Goal: Information Seeking & Learning: Learn about a topic

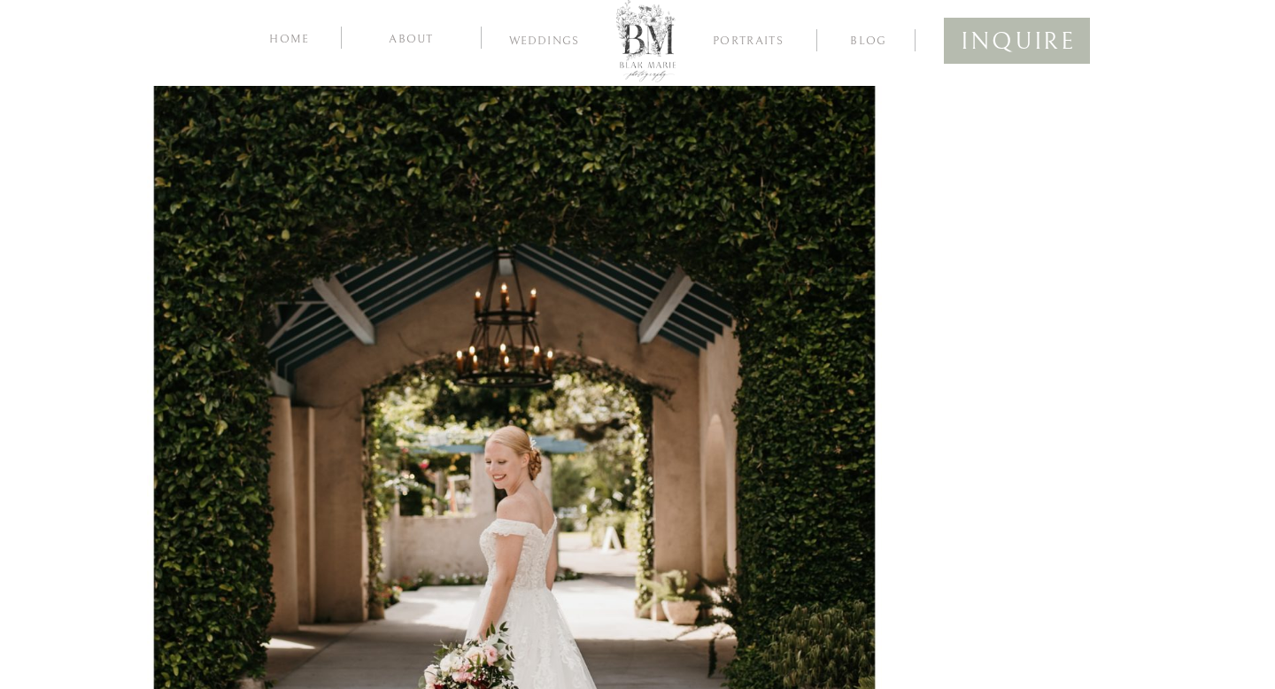
scroll to position [23346, 0]
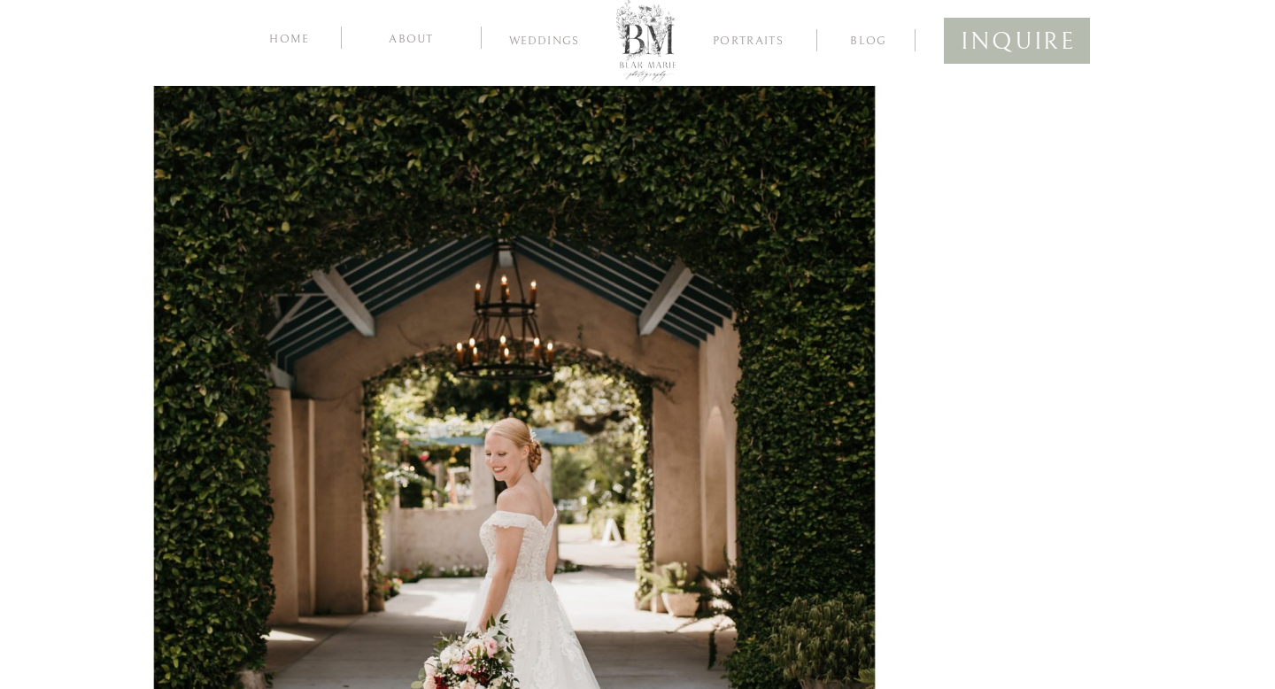
click at [982, 37] on nav "inquire" at bounding box center [1017, 37] width 112 height 35
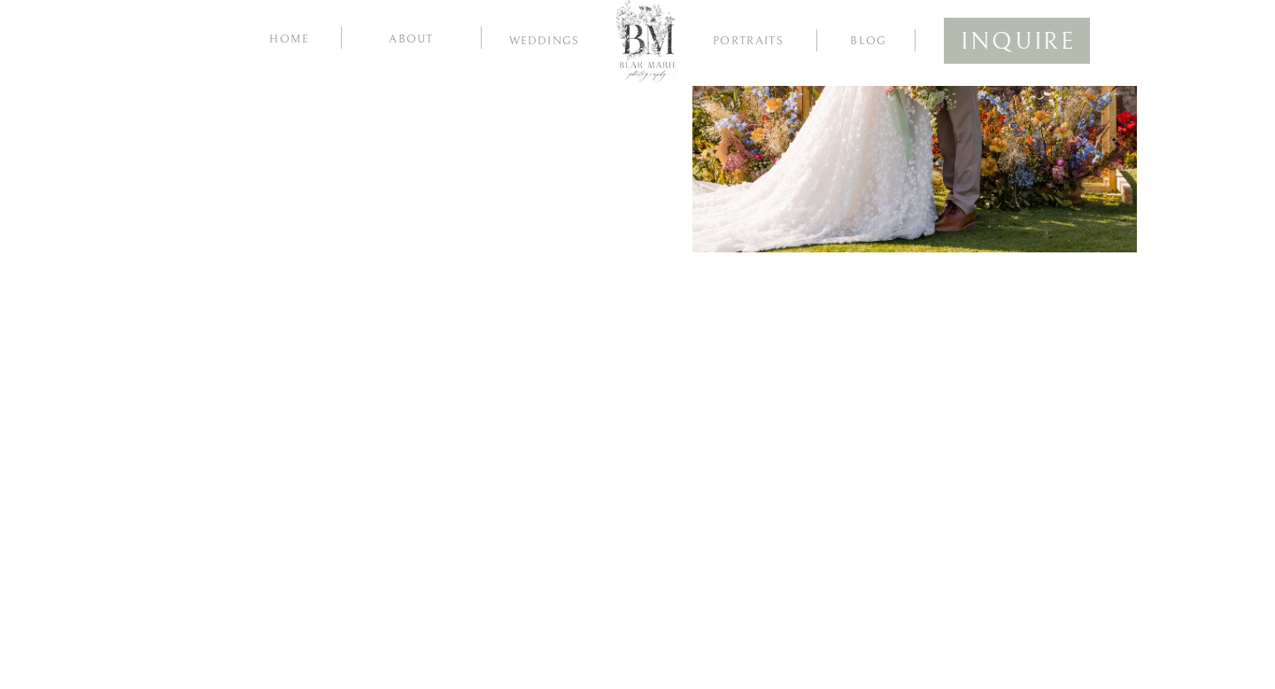
scroll to position [1000, 0]
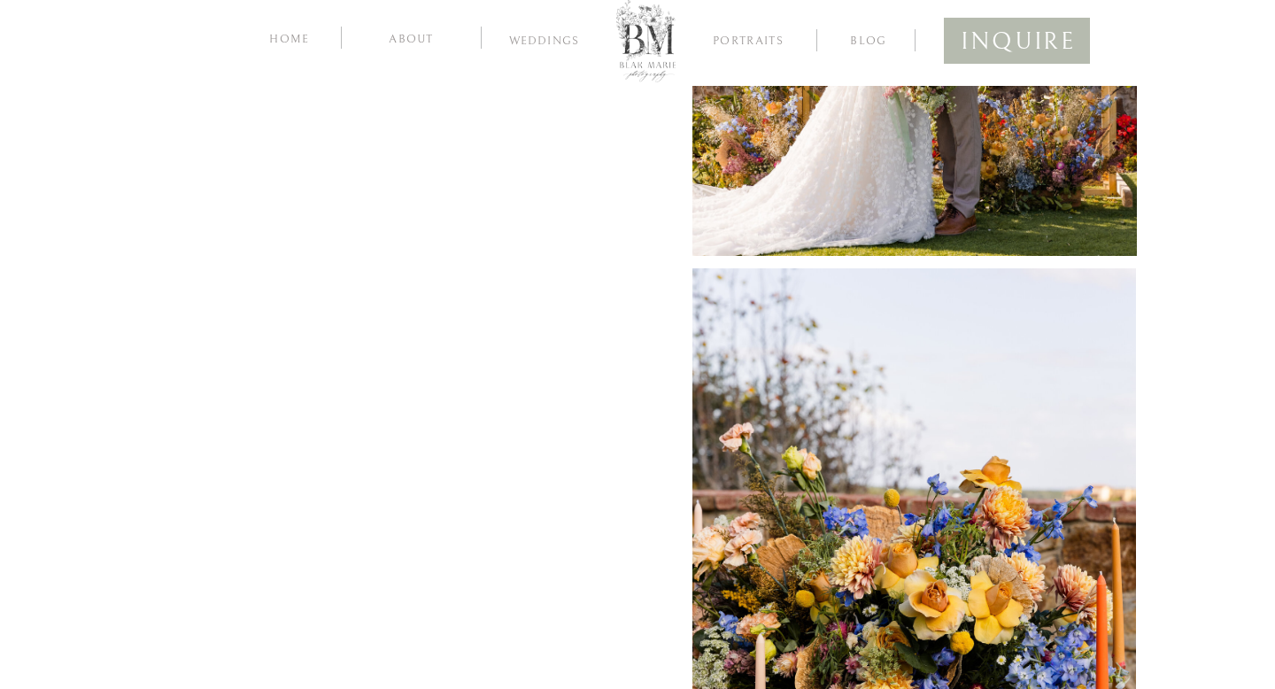
click at [409, 29] on nav "about" at bounding box center [411, 37] width 84 height 17
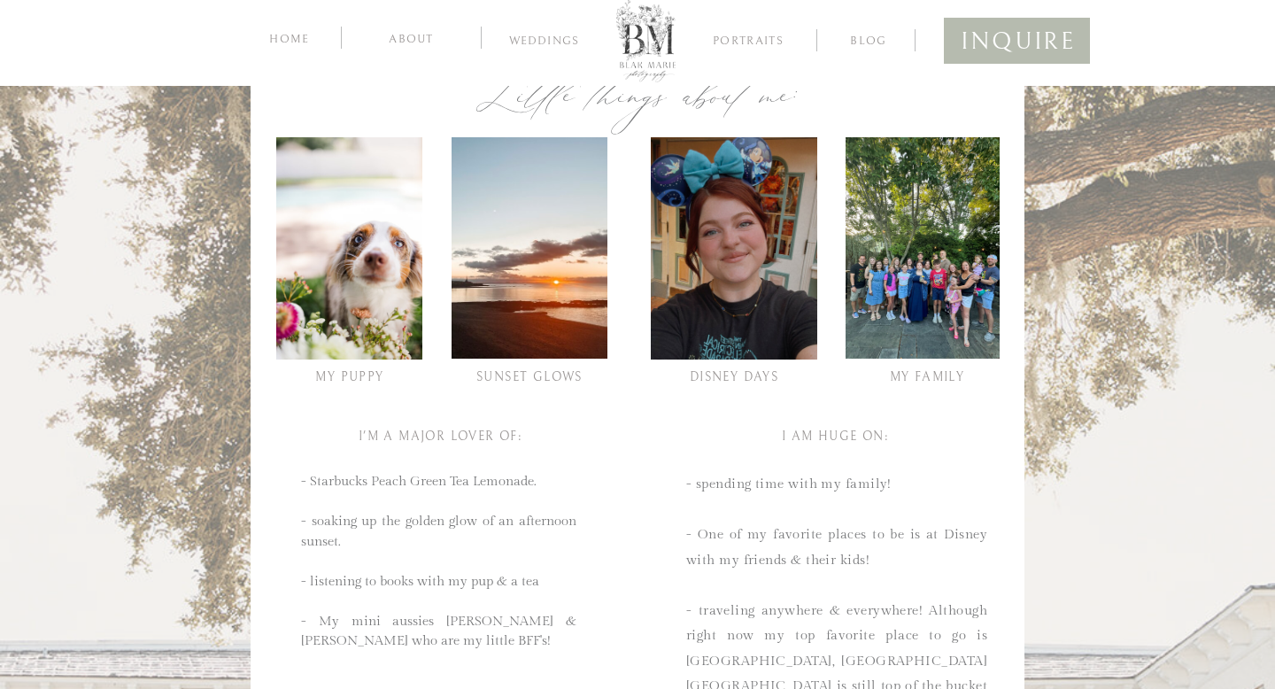
scroll to position [1261, 0]
click at [537, 37] on nav "Weddings" at bounding box center [544, 44] width 95 height 18
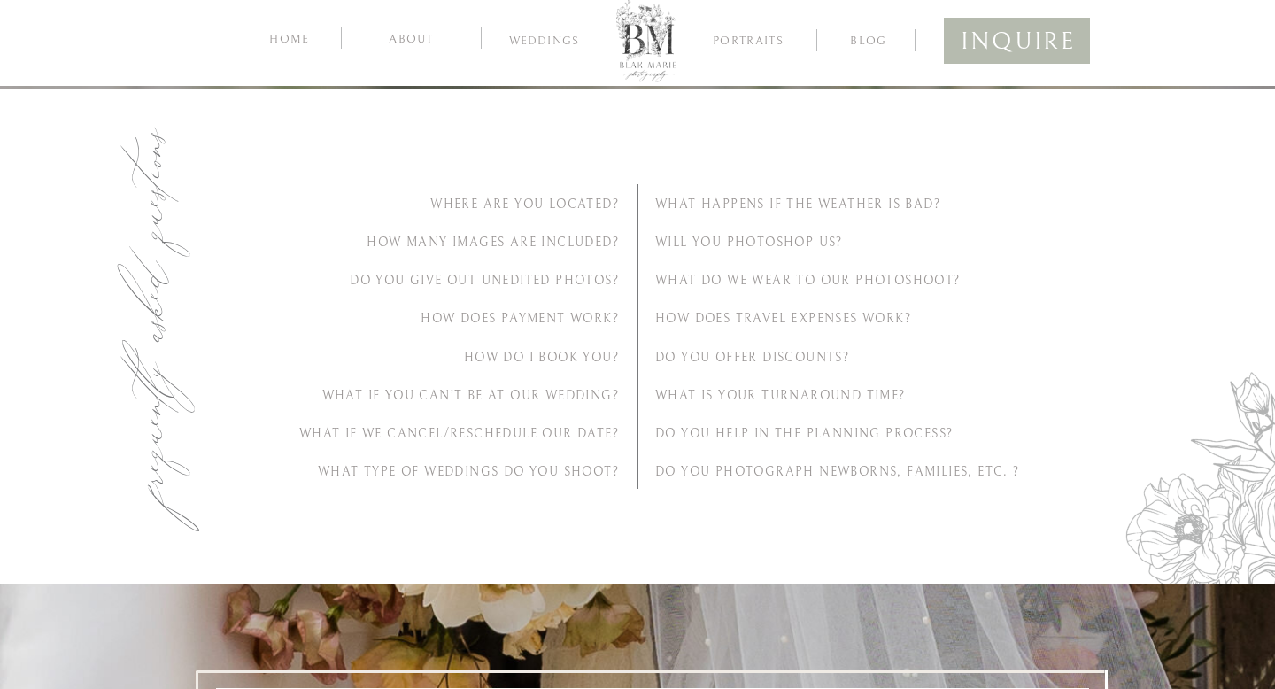
scroll to position [5618, 0]
click at [696, 349] on h2 "Do you offer discounts?" at bounding box center [831, 355] width 352 height 19
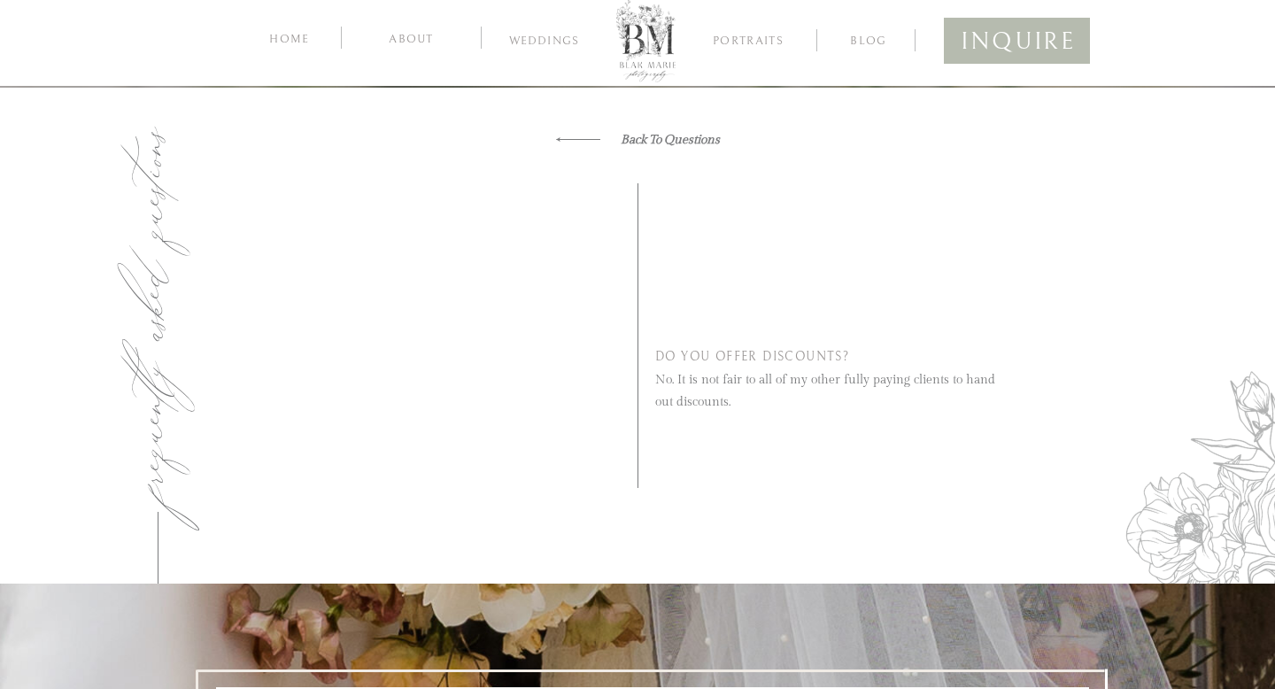
click at [582, 143] on icon "white arrow_1" at bounding box center [578, 139] width 44 height 13
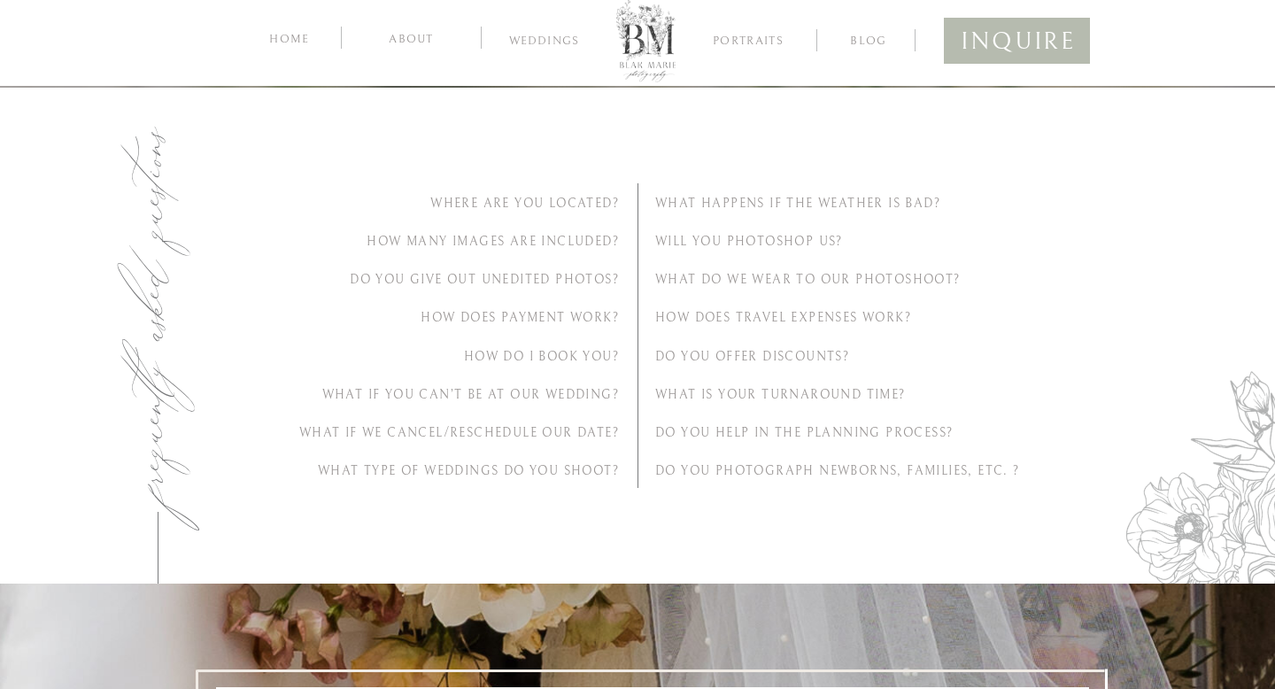
click at [534, 307] on h2 "How Does Payment Work?" at bounding box center [442, 316] width 352 height 19
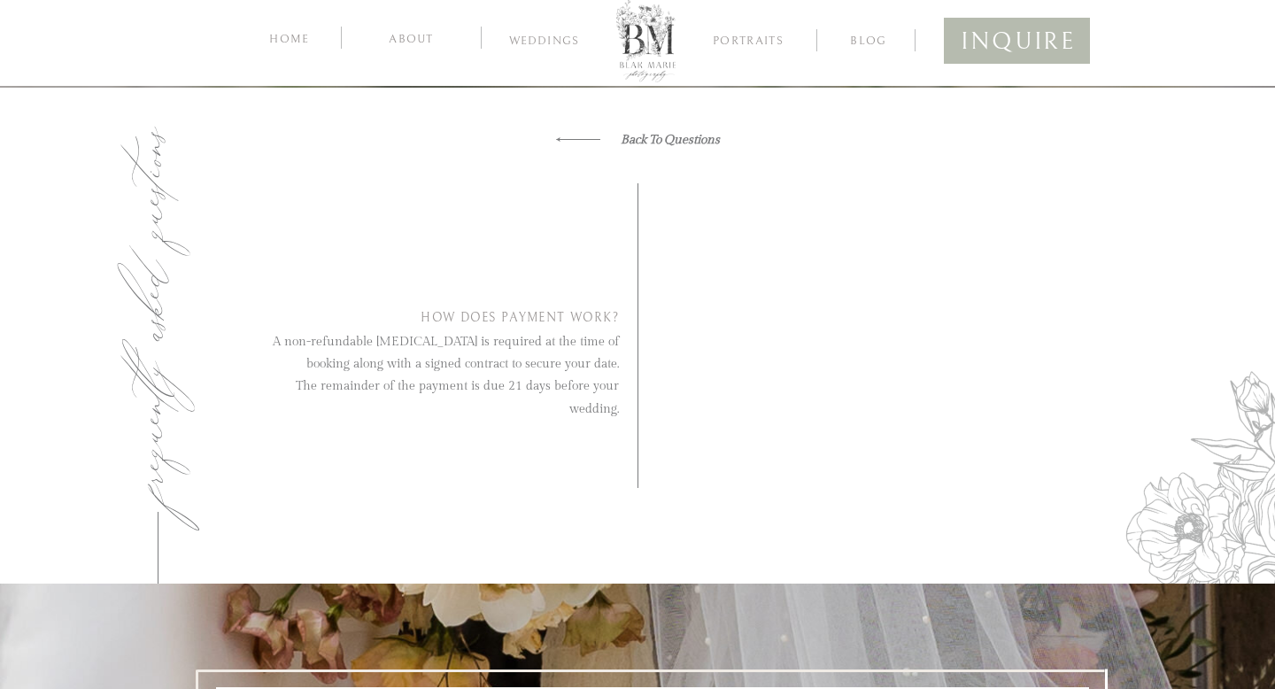
click at [592, 132] on nav "Back To Questions" at bounding box center [638, 138] width 164 height 19
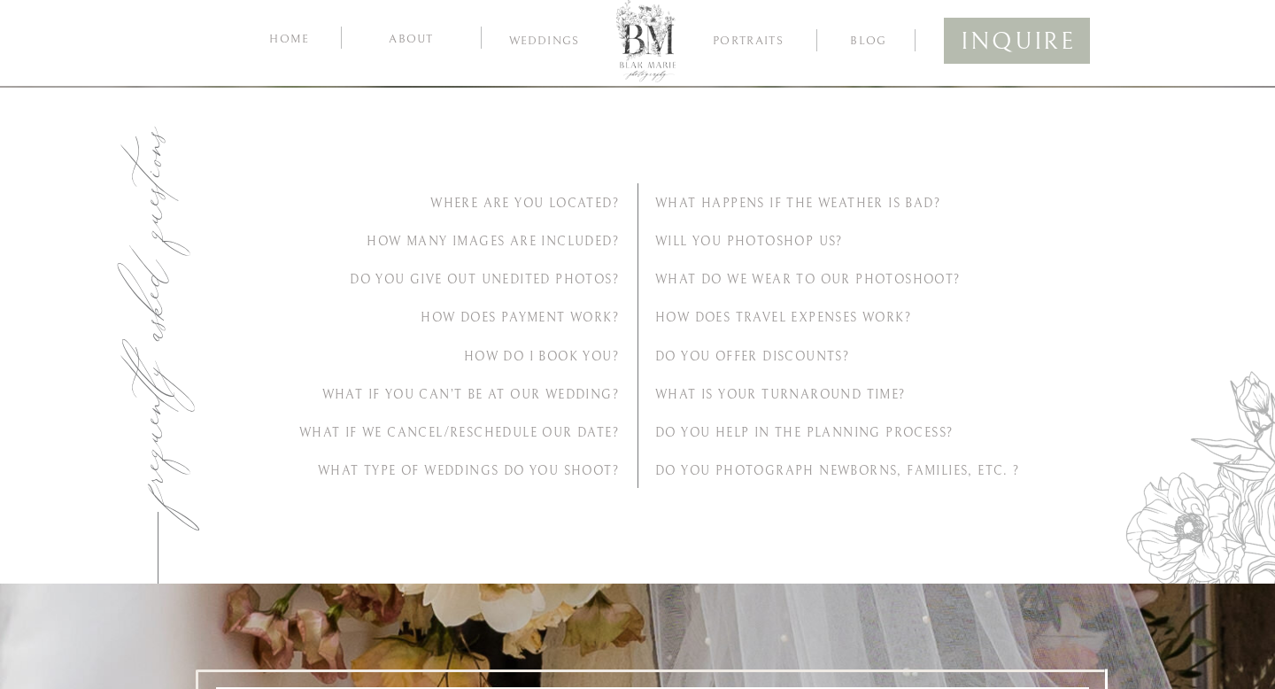
click at [544, 279] on h2 "Do You Give Out Unedited Photos?" at bounding box center [442, 278] width 352 height 19
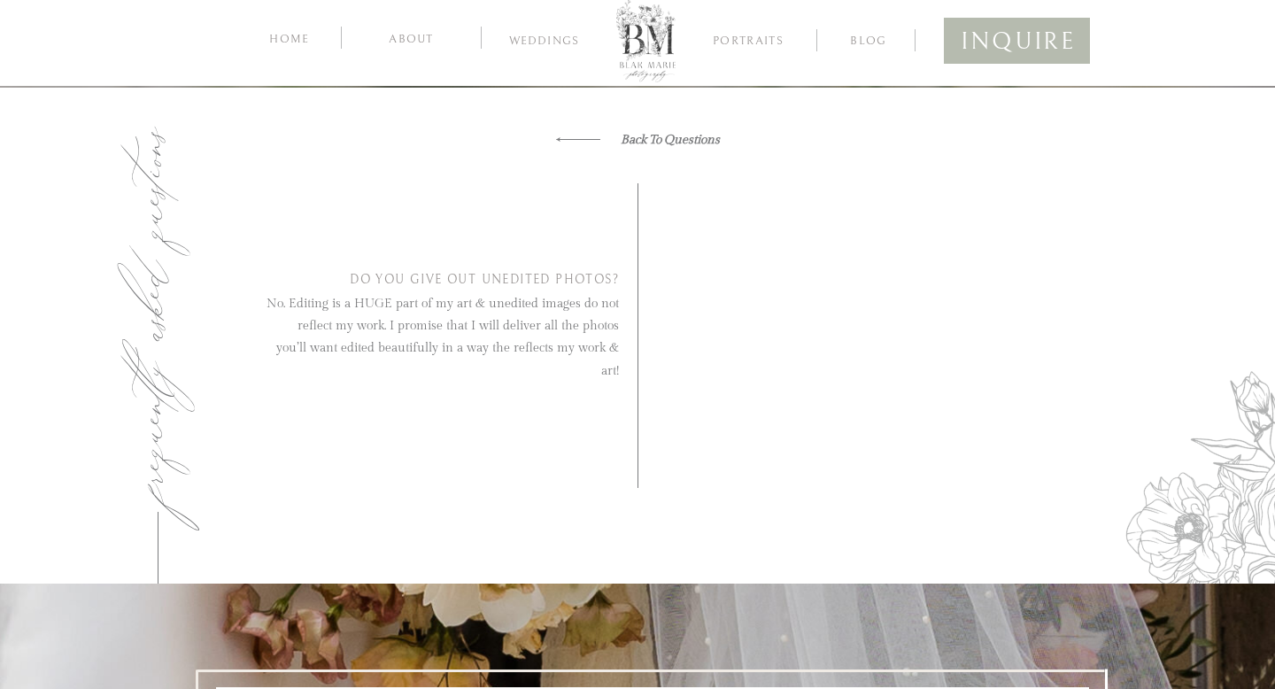
click at [544, 279] on h2 "Do You Give Out Unedited Photos?" at bounding box center [442, 278] width 352 height 19
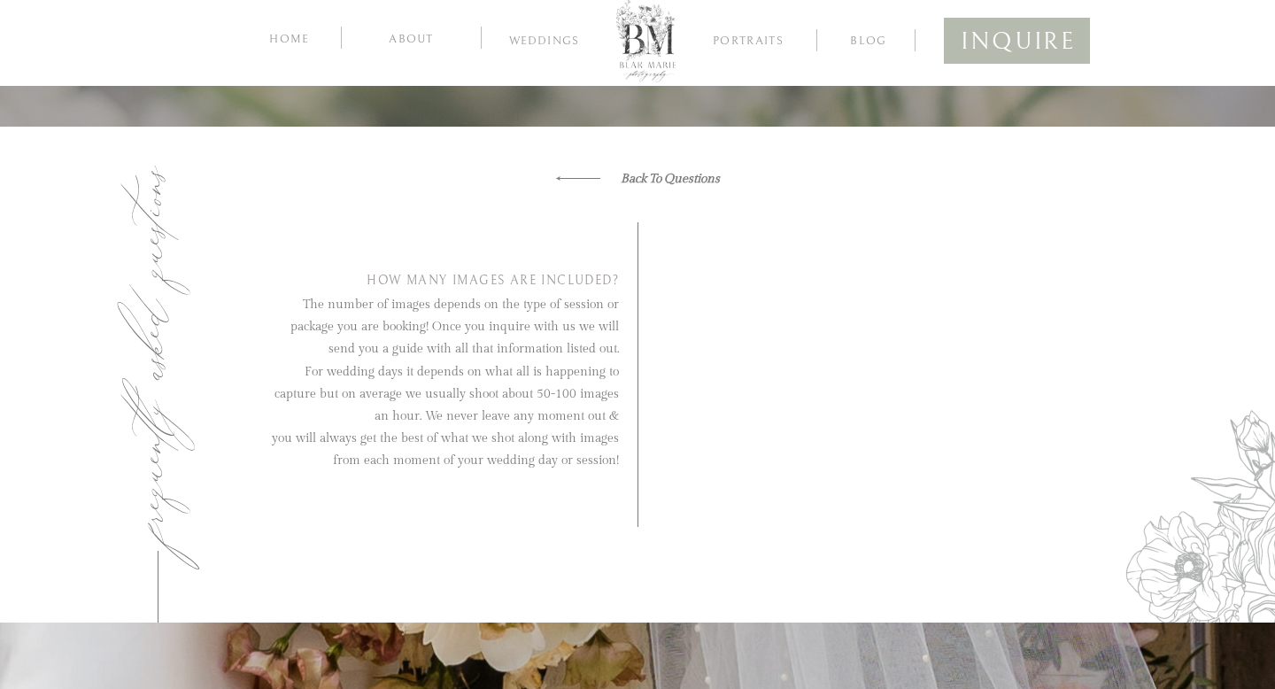
scroll to position [5565, 0]
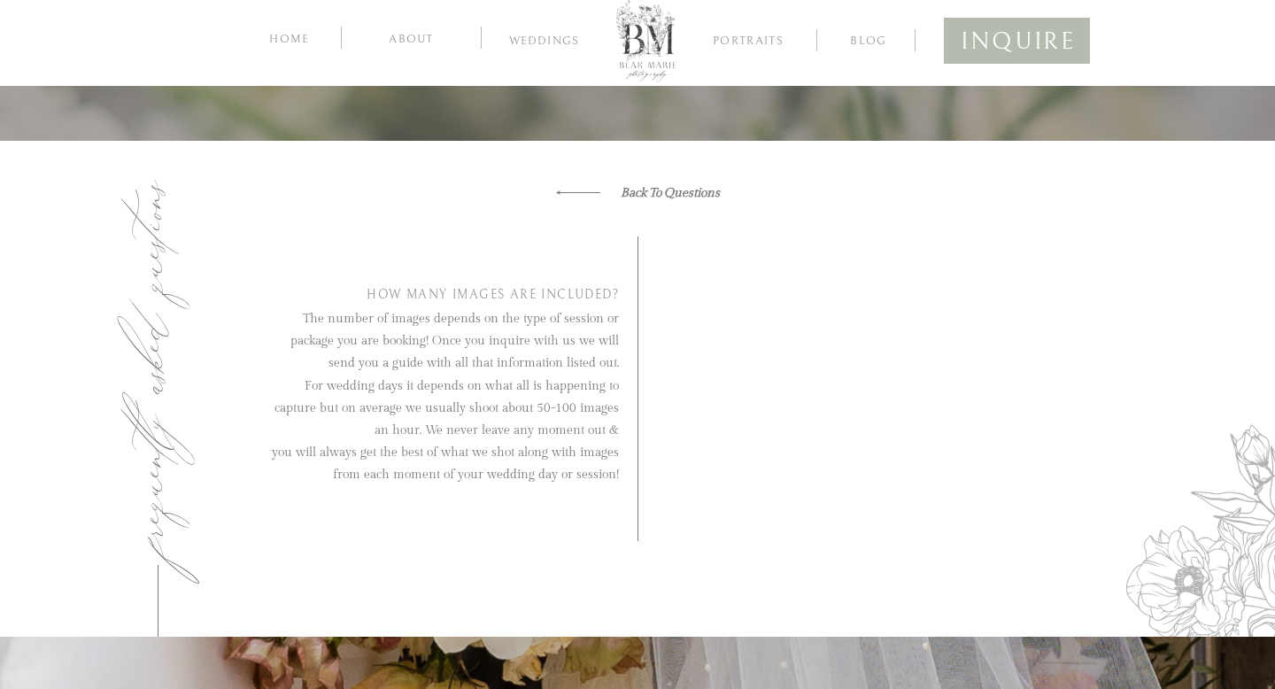
click at [581, 188] on icon "white arrow_1" at bounding box center [578, 192] width 44 height 13
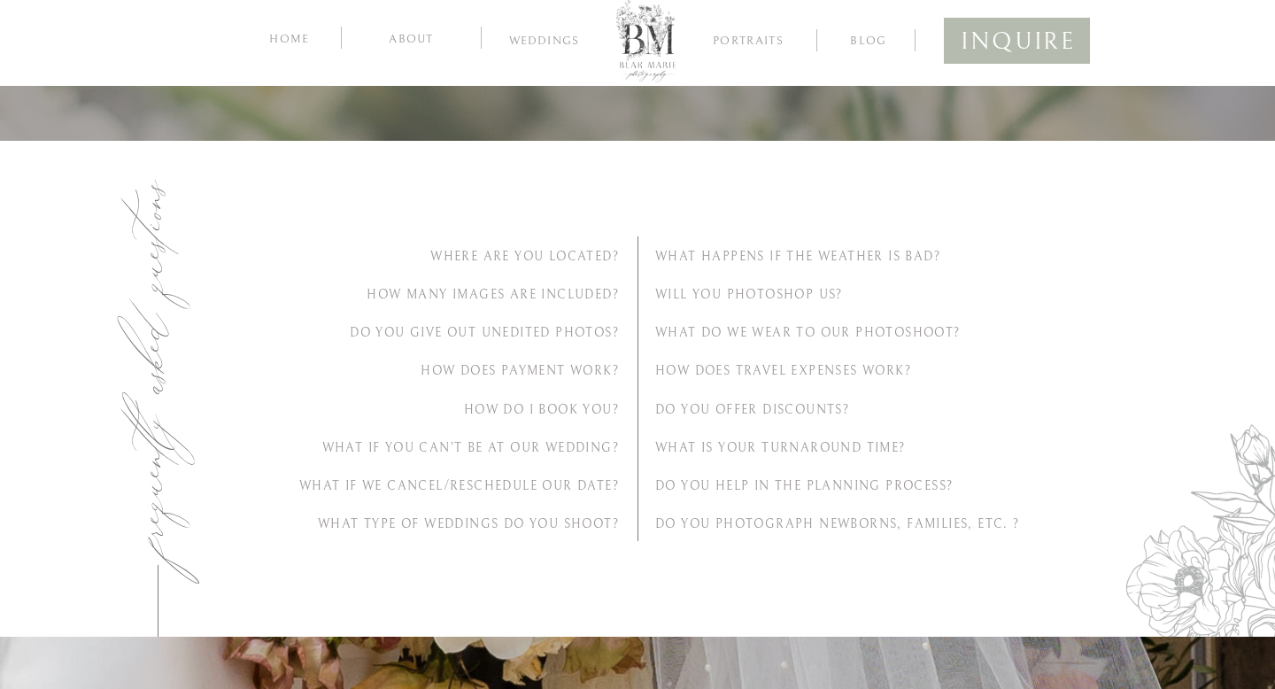
click at [556, 284] on h2 "How Many Images Are Included?" at bounding box center [442, 293] width 352 height 19
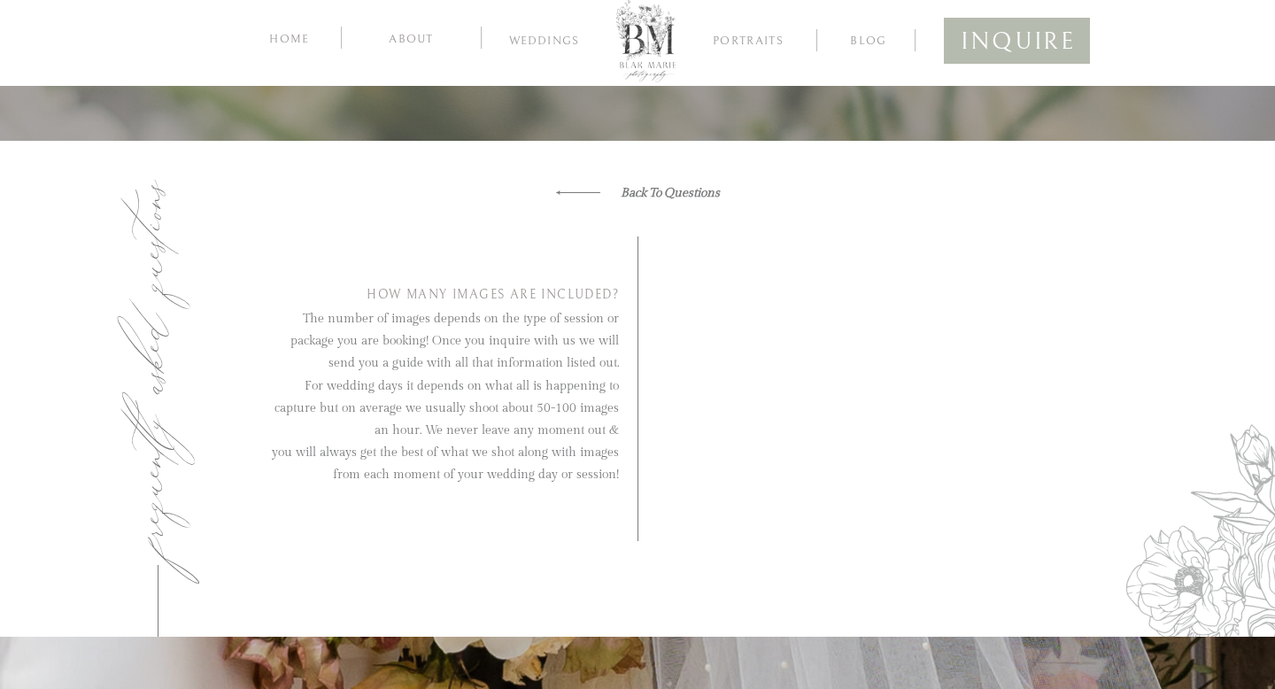
click at [594, 195] on icon "white arrow_1" at bounding box center [578, 192] width 44 height 13
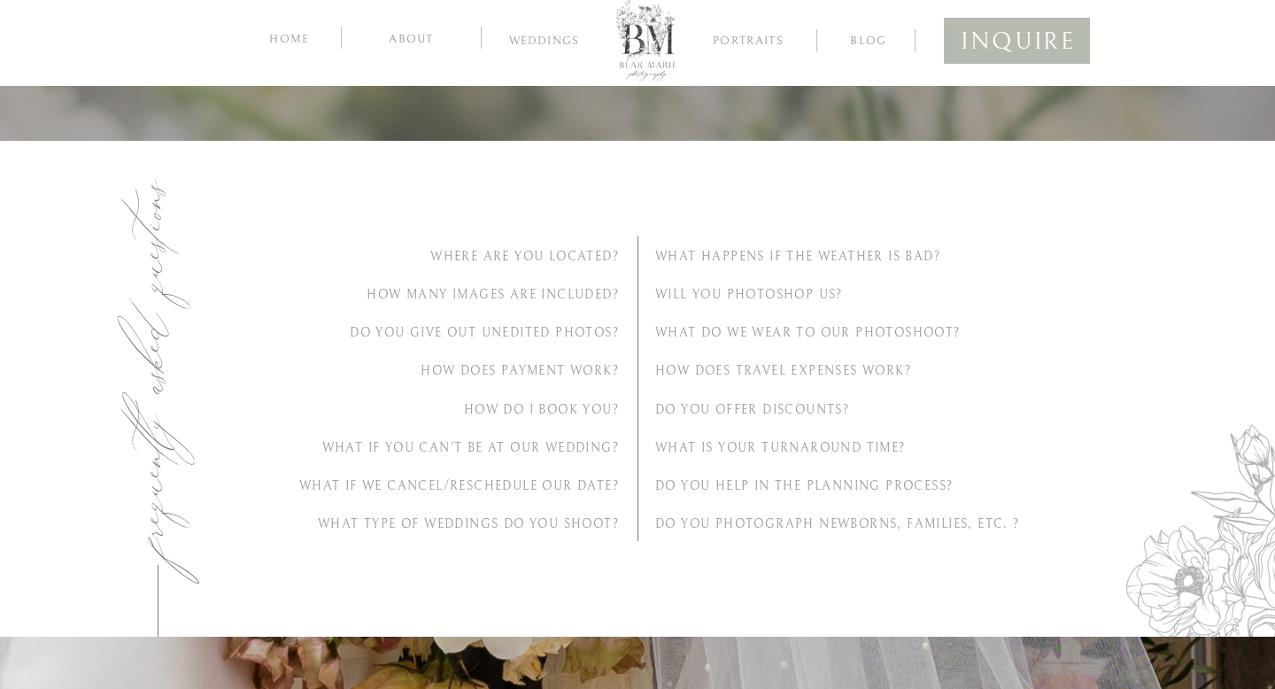
click at [576, 252] on h2 "Where Are You Located?" at bounding box center [442, 255] width 352 height 19
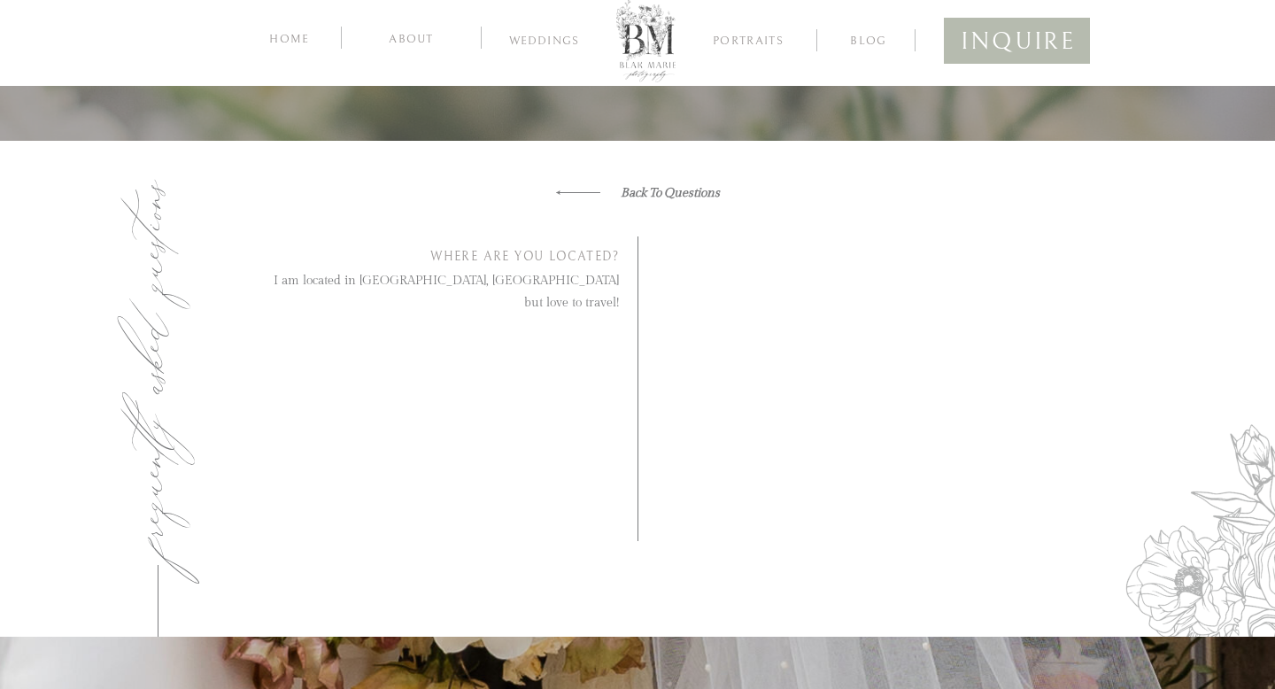
click at [609, 195] on nav "Back To Questions" at bounding box center [638, 191] width 164 height 19
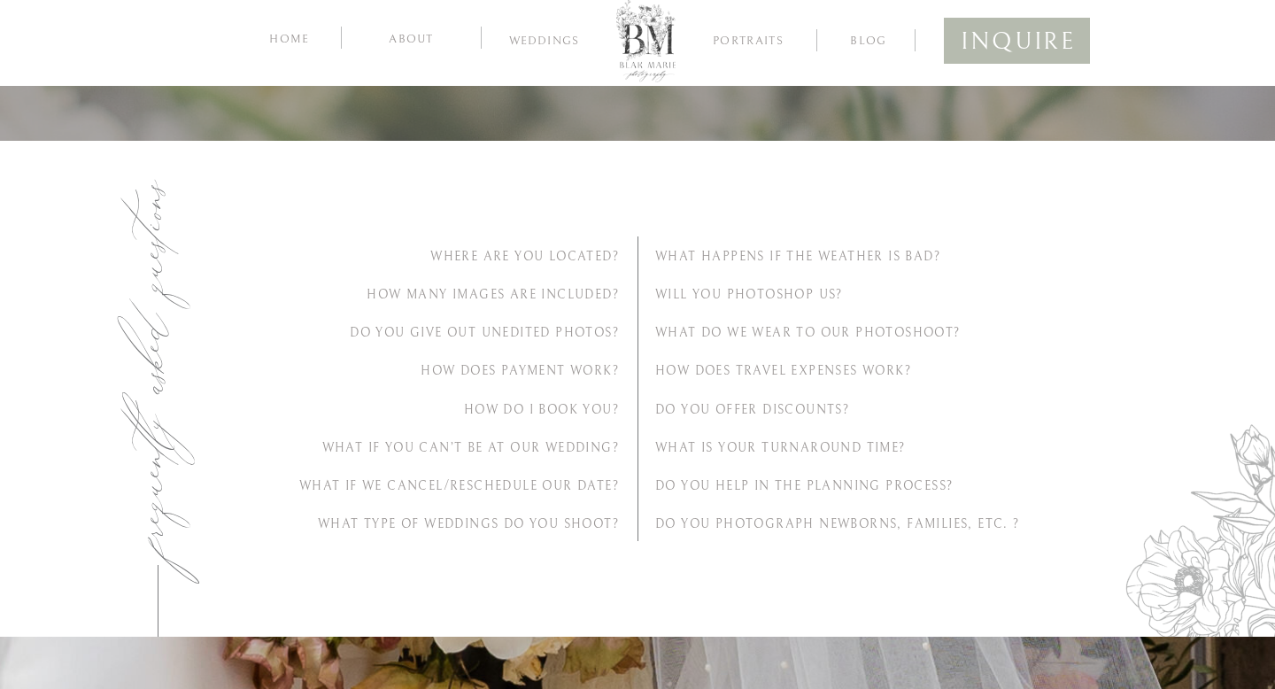
click at [671, 293] on h2 "Will you photoshop us?" at bounding box center [831, 293] width 352 height 19
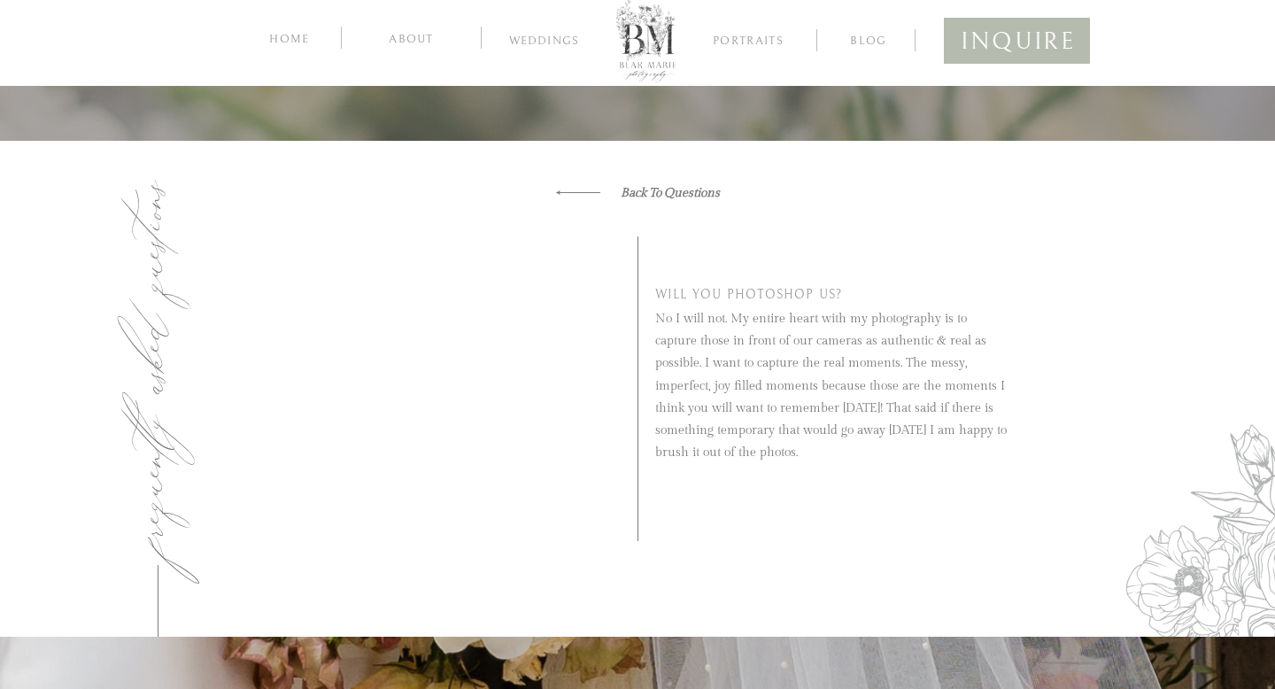
click at [621, 191] on icon "Back To Questions" at bounding box center [670, 193] width 99 height 14
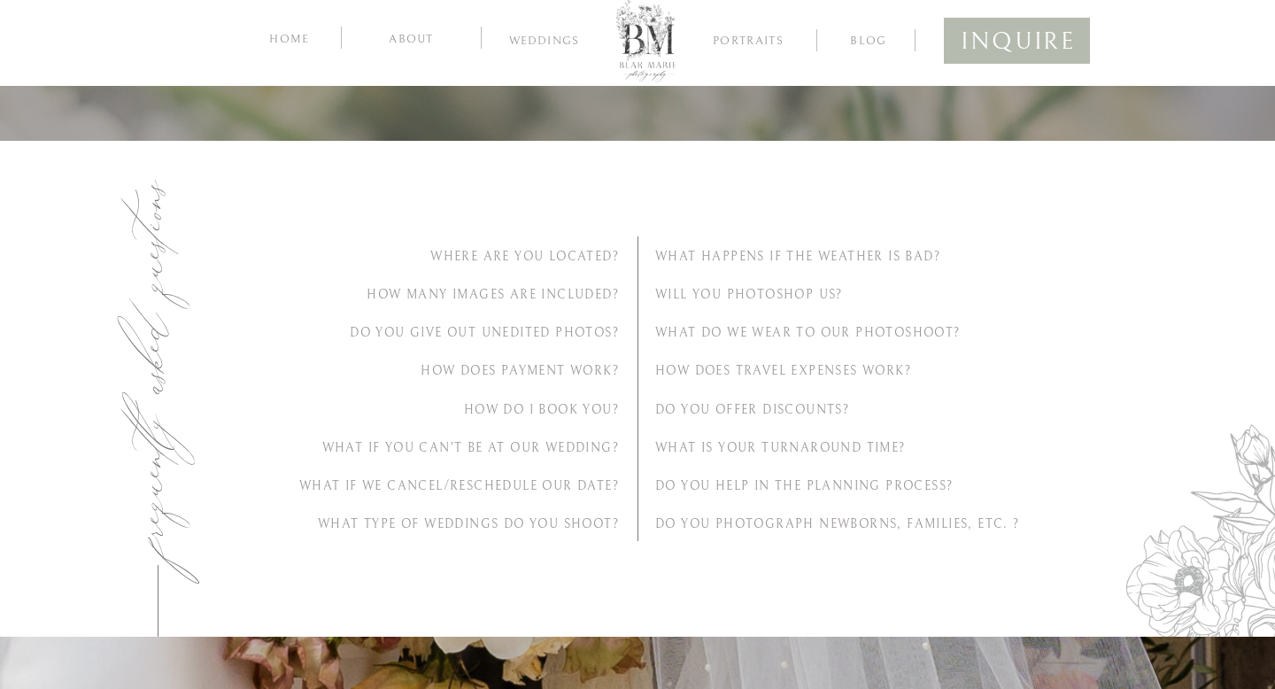
click at [555, 291] on h2 "How Many Images Are Included?" at bounding box center [442, 293] width 352 height 19
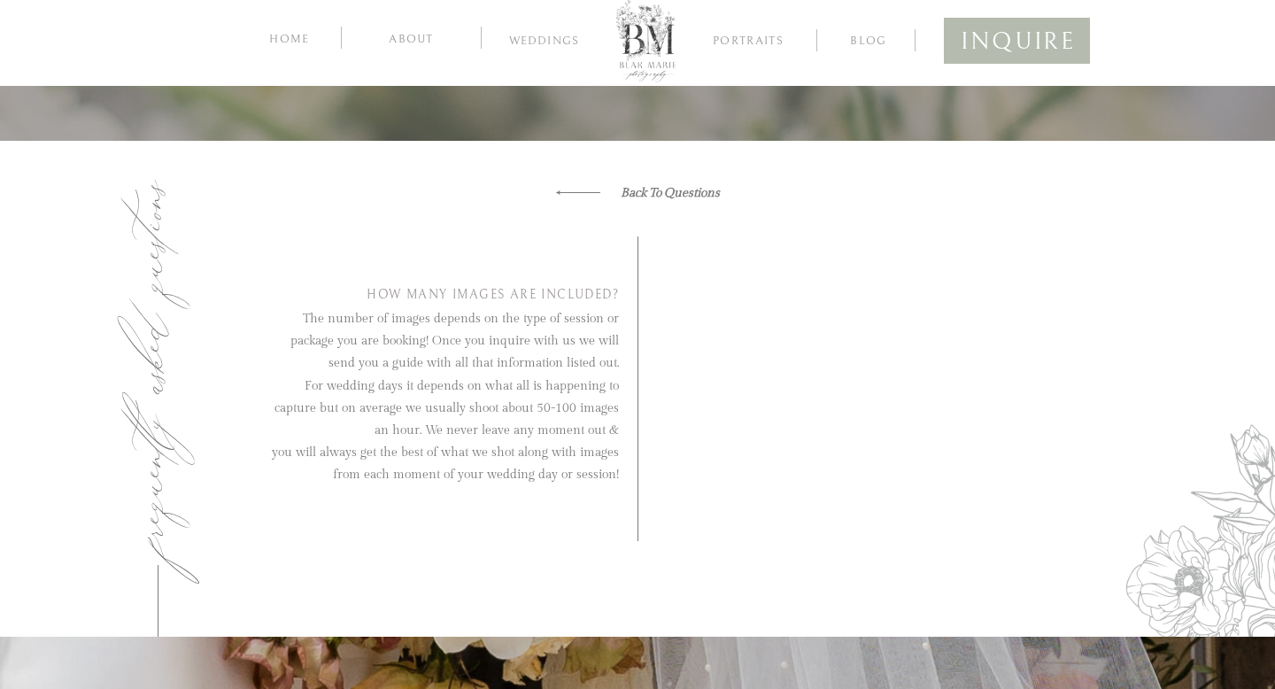
click at [658, 189] on icon "Back To Questions" at bounding box center [670, 193] width 99 height 14
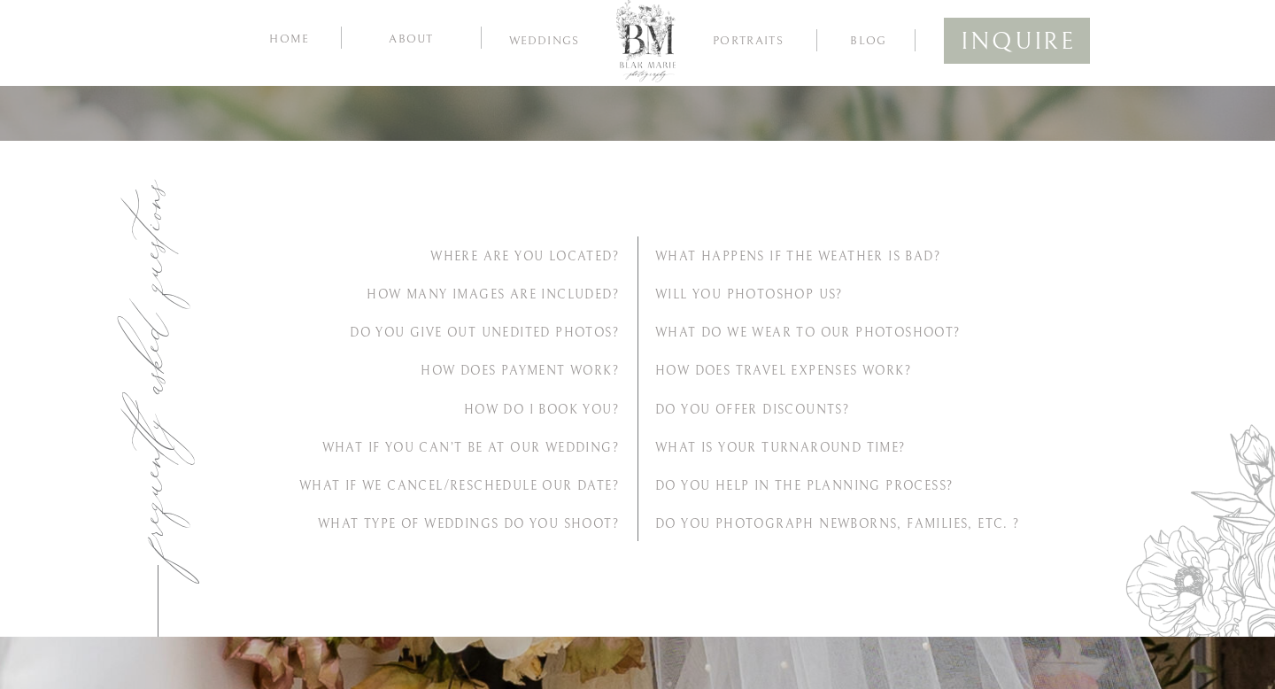
click at [761, 367] on h2 "How does travel expenses work?" at bounding box center [831, 369] width 352 height 19
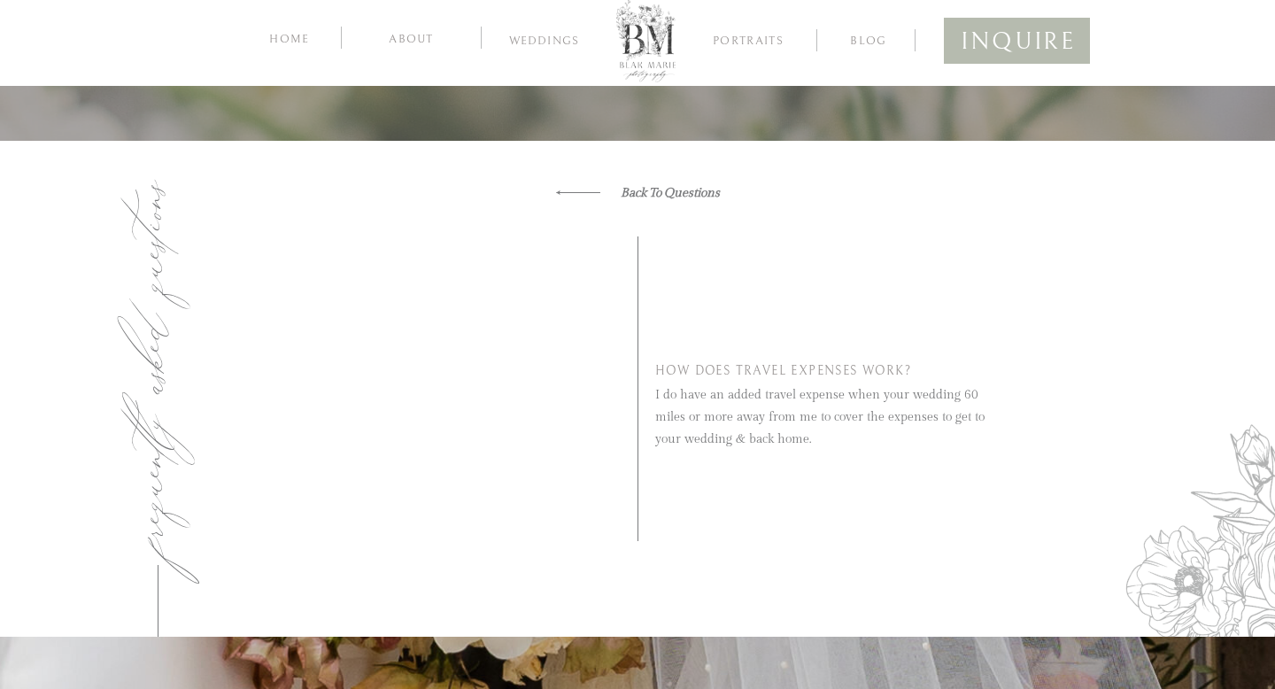
click at [678, 200] on icon "Back To Questions" at bounding box center [670, 193] width 99 height 14
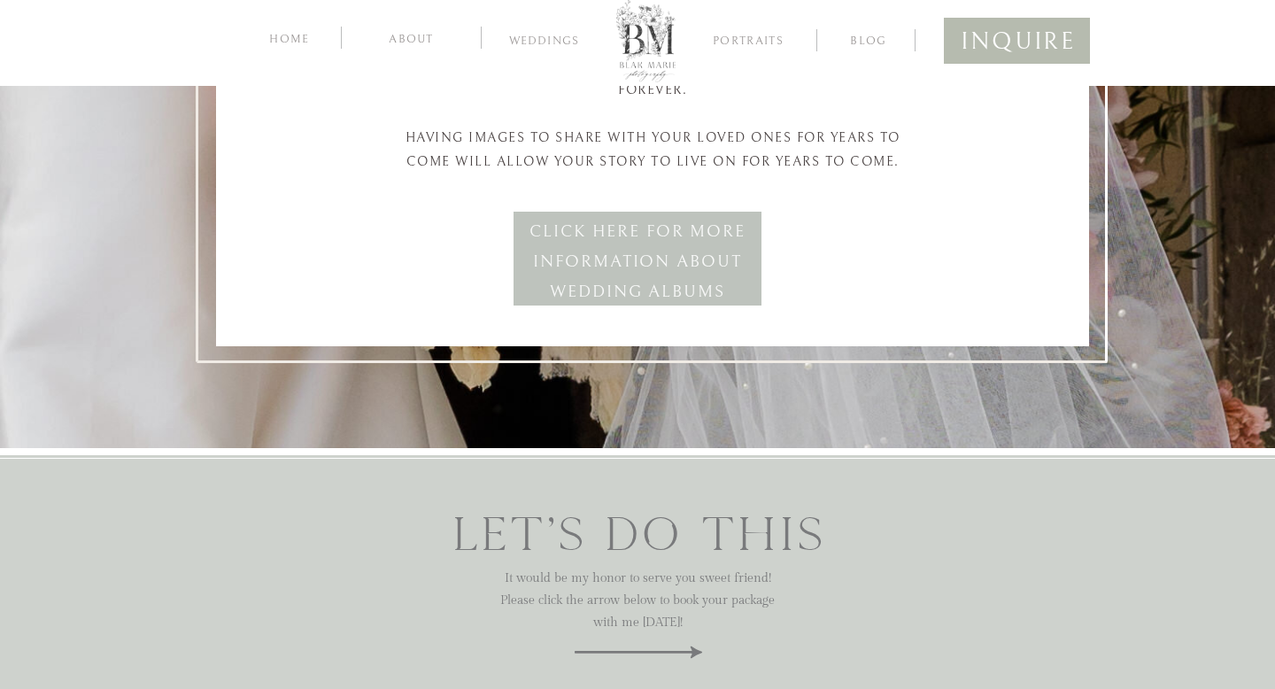
scroll to position [6406, 0]
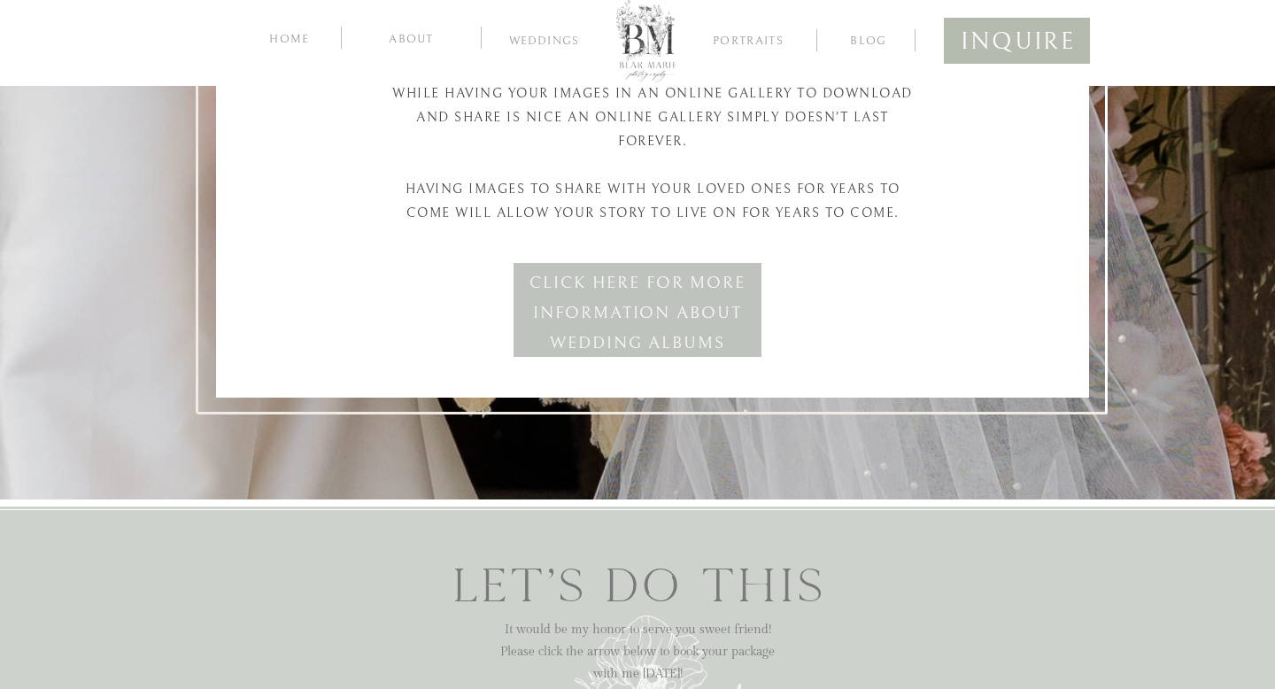
click at [604, 298] on h3 "Click here for more information about wedding albums" at bounding box center [637, 299] width 239 height 65
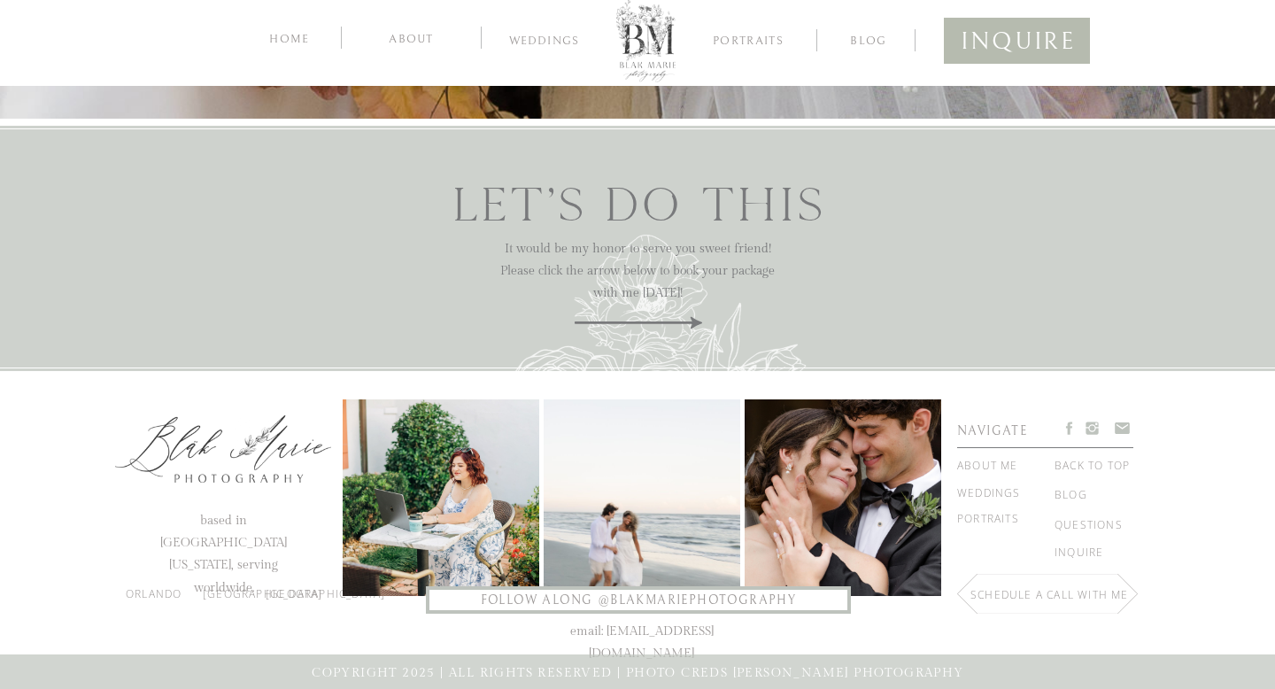
click at [1070, 525] on nav "questions" at bounding box center [1095, 524] width 83 height 19
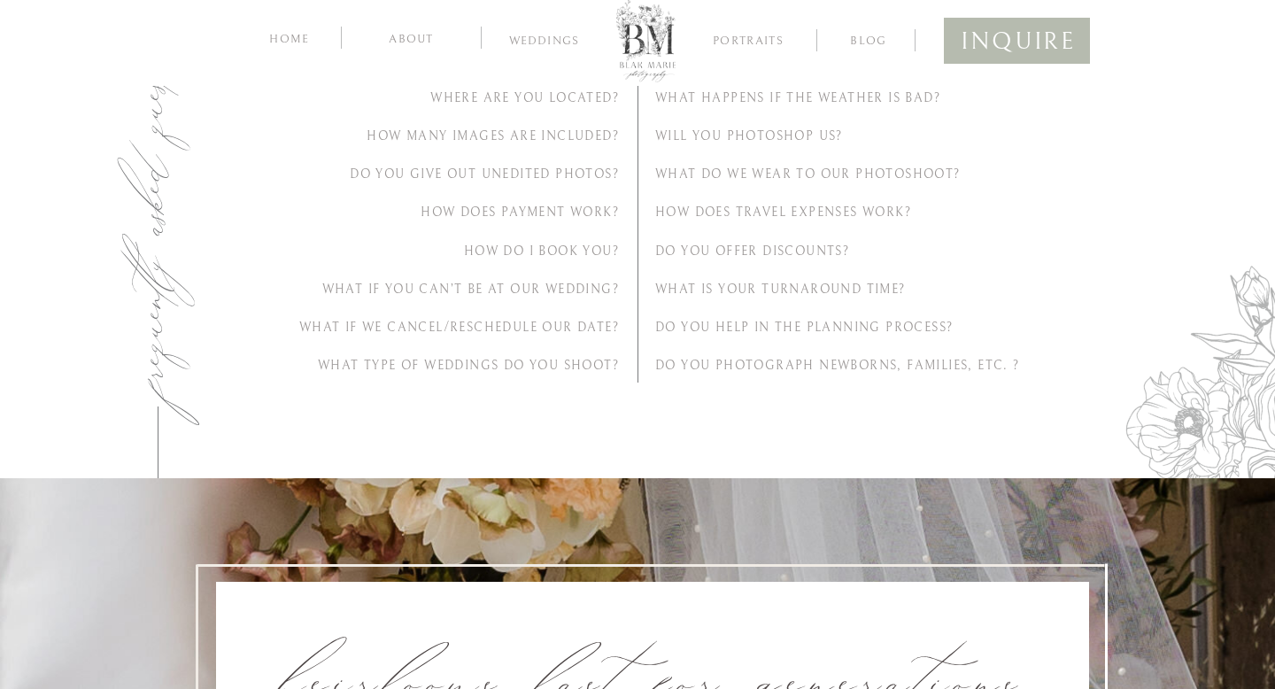
scroll to position [5706, 0]
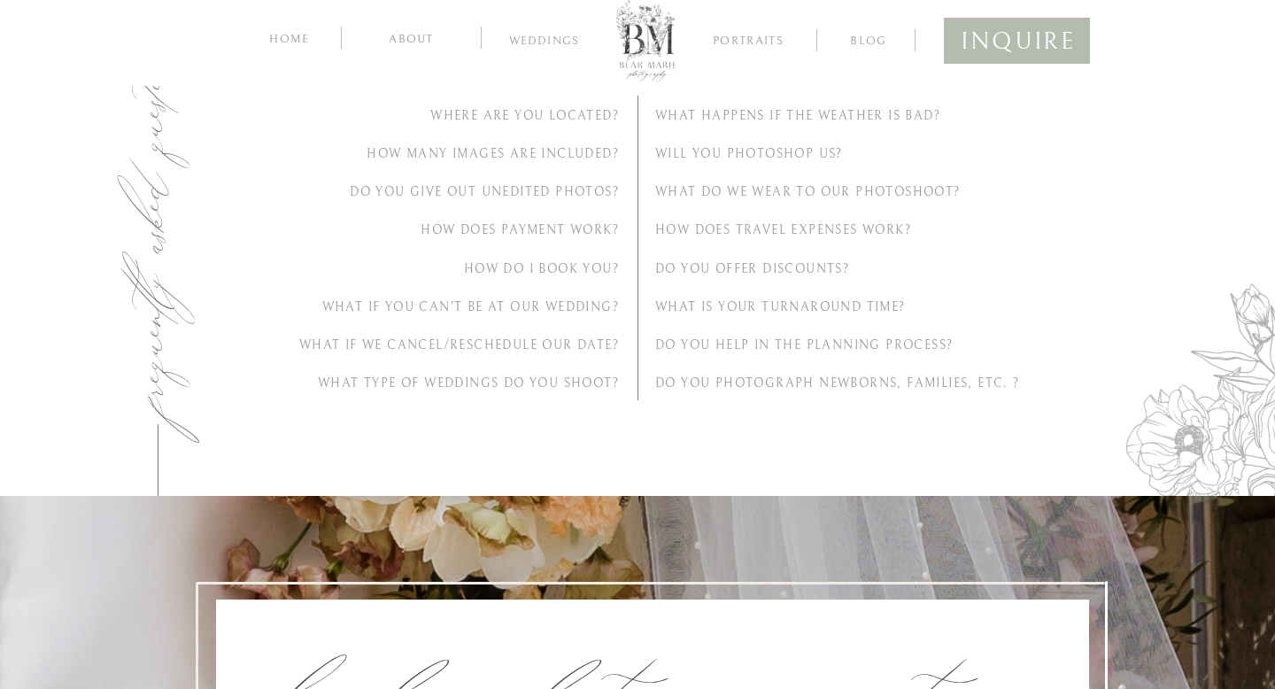
click at [389, 35] on nav "about" at bounding box center [411, 37] width 84 height 17
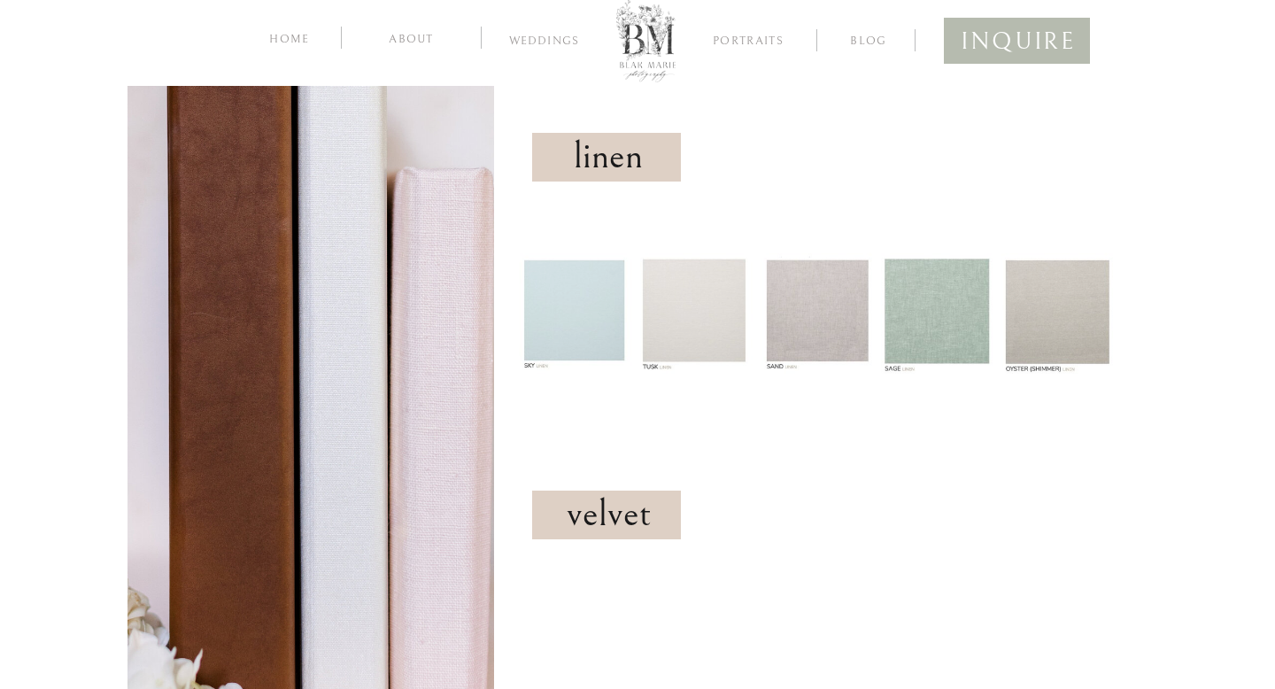
scroll to position [5958, 0]
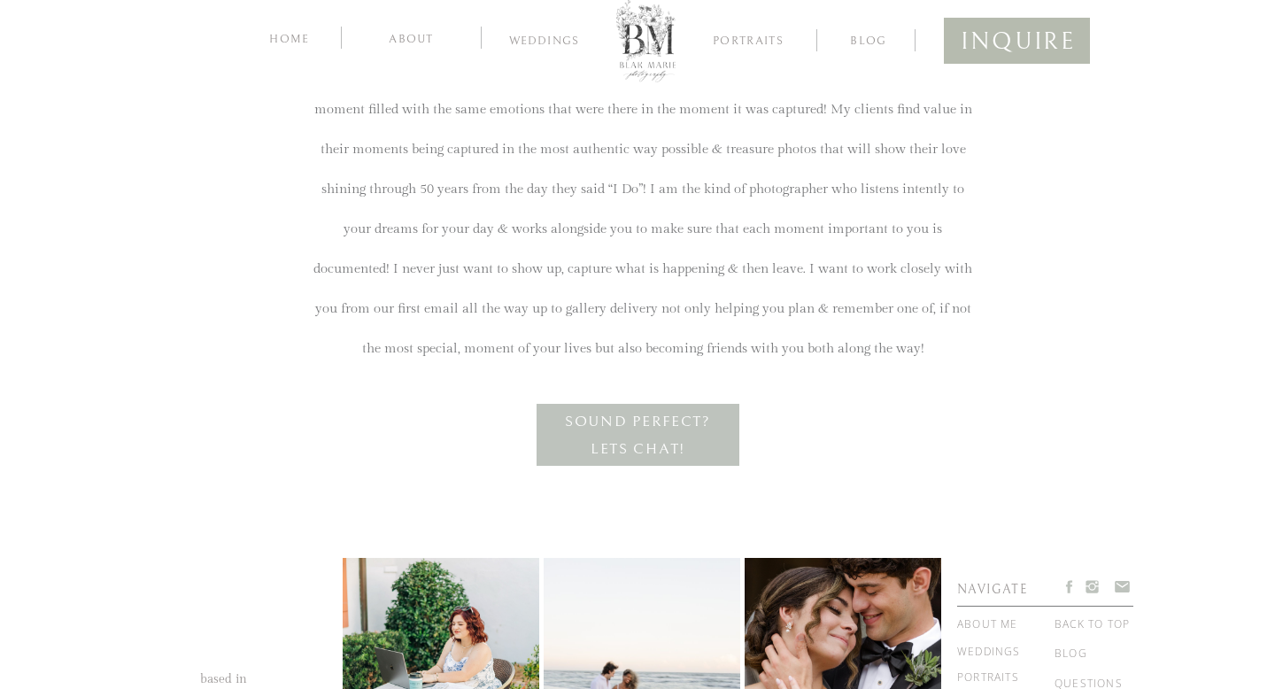
scroll to position [3380, 0]
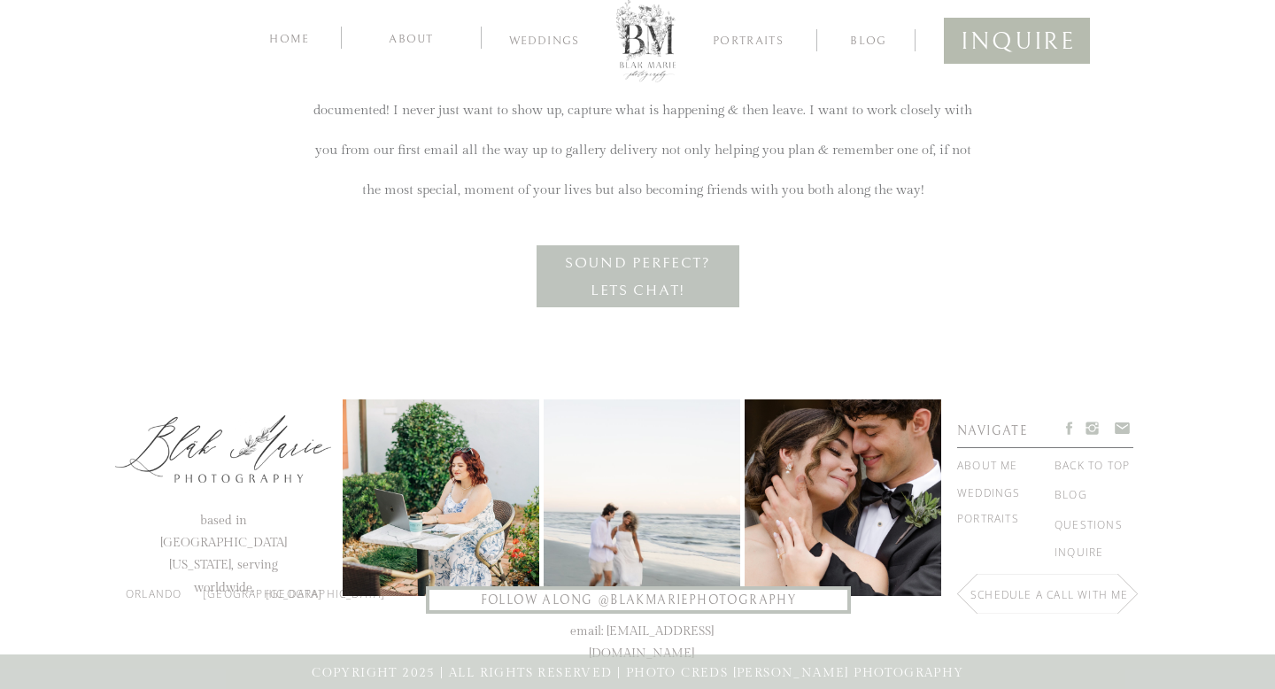
click at [288, 40] on nav "home" at bounding box center [290, 37] width 48 height 17
